Goal: Use online tool/utility: Use online tool/utility

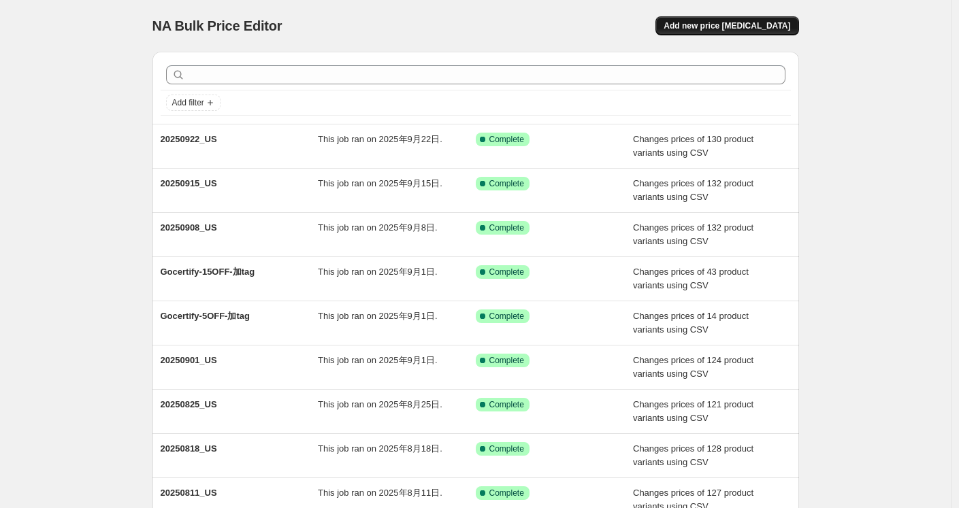
click at [763, 22] on span "Add new price change job" at bounding box center [726, 25] width 127 height 11
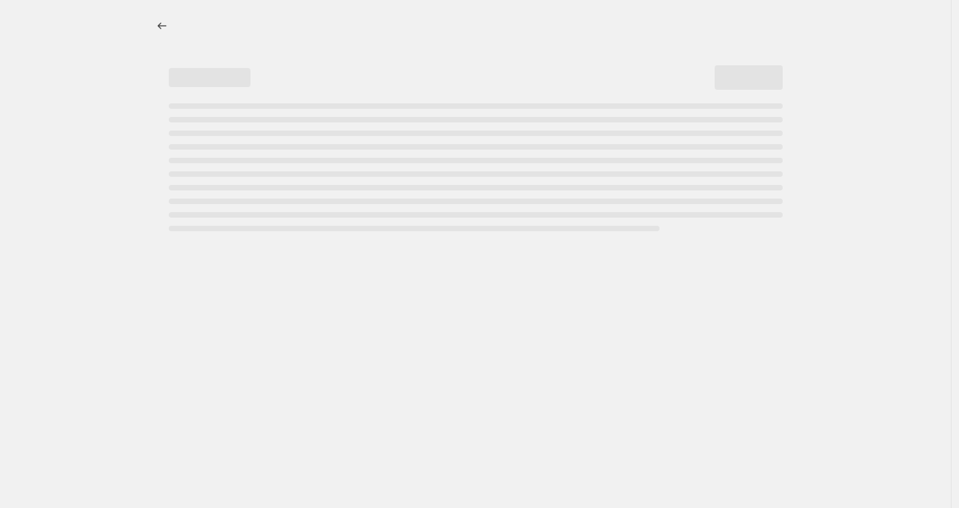
select select "percentage"
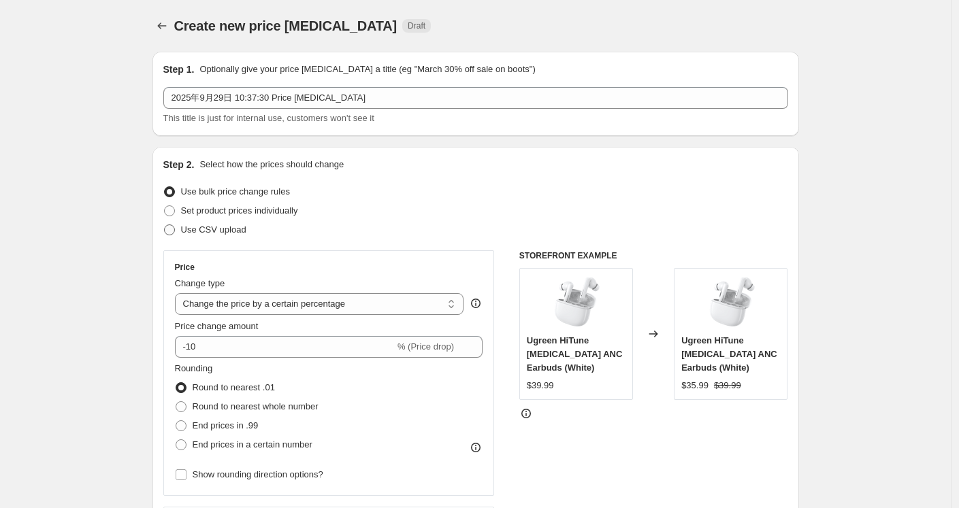
click at [215, 231] on span "Use CSV upload" at bounding box center [213, 230] width 65 height 10
click at [165, 225] on input "Use CSV upload" at bounding box center [164, 225] width 1 height 1
radio input "true"
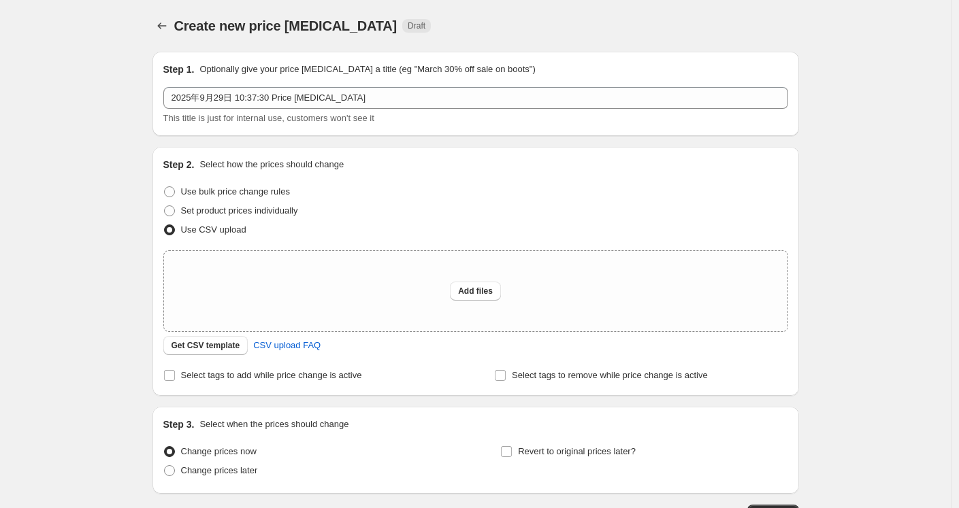
scroll to position [76, 0]
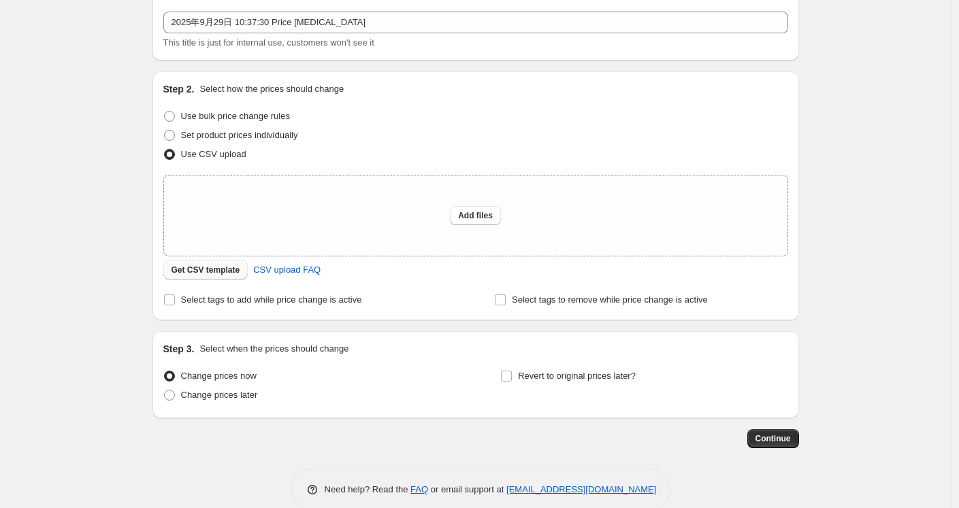
click at [212, 267] on span "Get CSV template" at bounding box center [205, 270] width 69 height 11
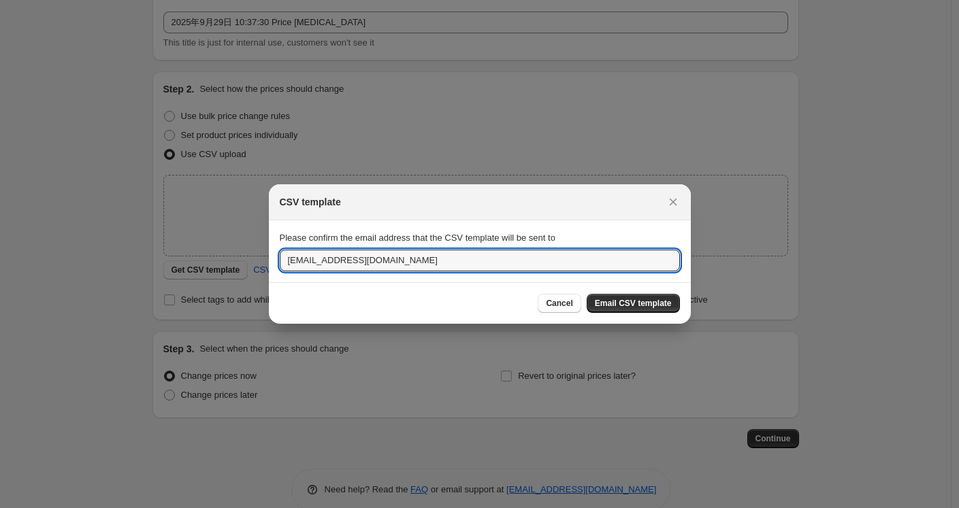
drag, startPoint x: 314, startPoint y: 266, endPoint x: 239, endPoint y: 266, distance: 74.8
type input "oujunhong@ugreen.com"
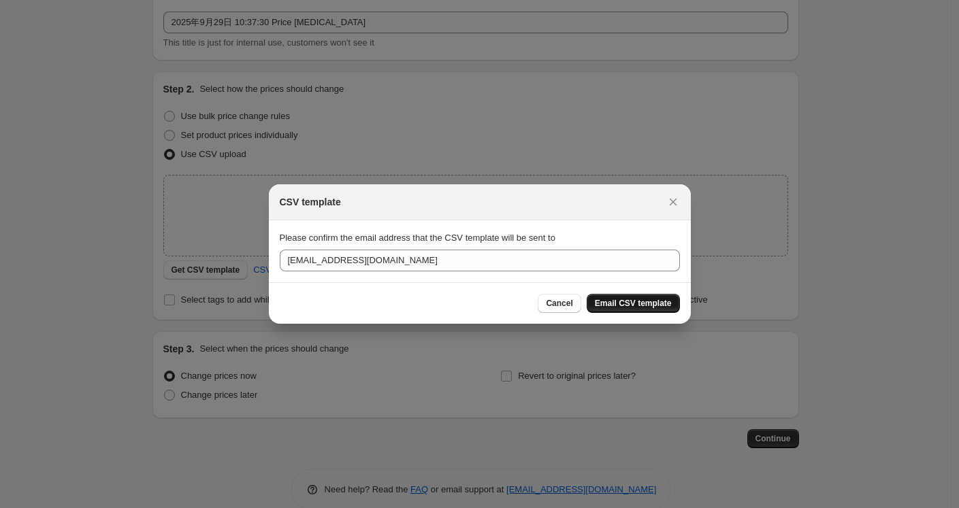
click at [657, 305] on span "Email CSV template" at bounding box center [633, 303] width 77 height 11
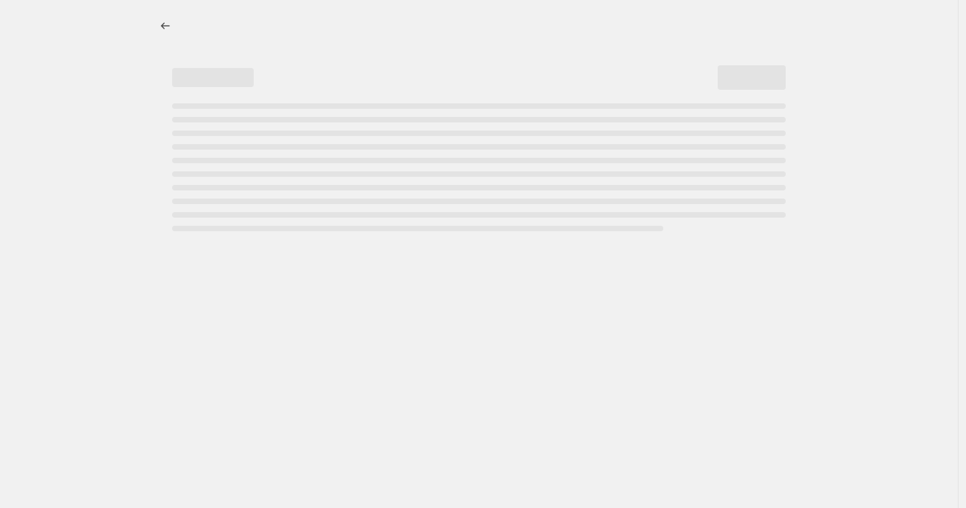
select select "percentage"
